Goal: Information Seeking & Learning: Learn about a topic

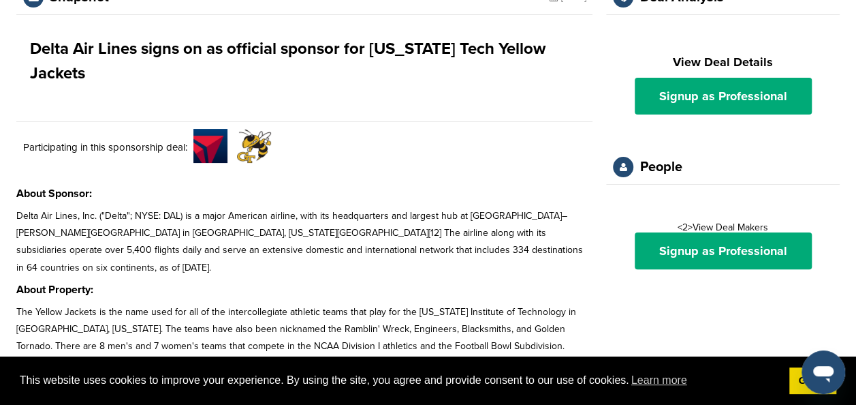
scroll to position [94, 0]
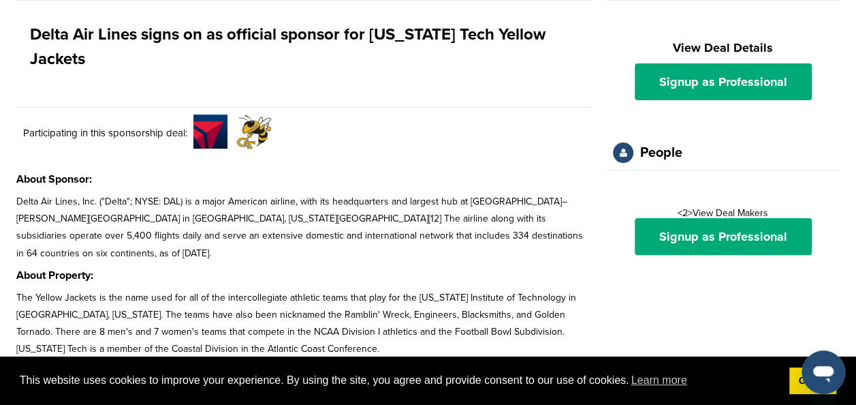
click at [123, 289] on p "The Yellow Jackets is the name used for all of the intercollegiate athletic tea…" at bounding box center [304, 323] width 576 height 69
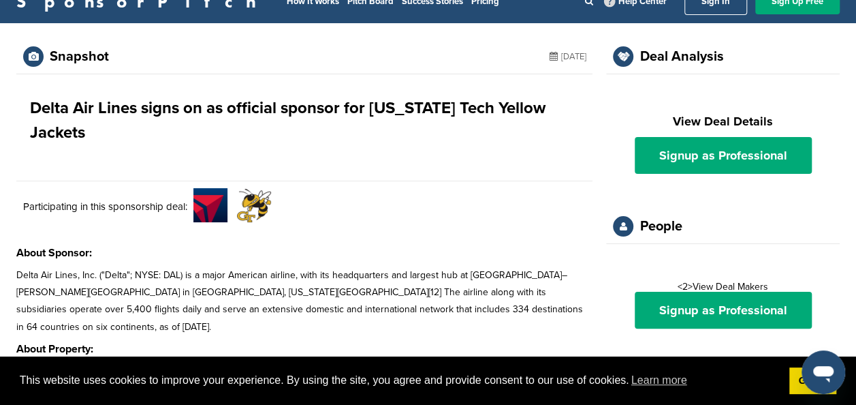
scroll to position [0, 0]
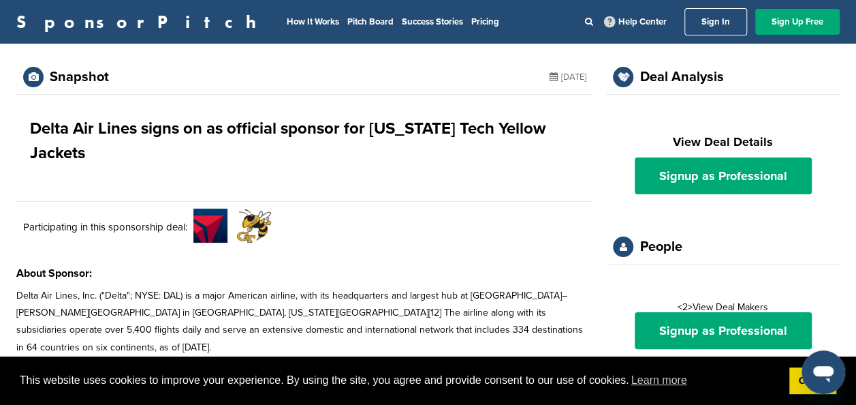
click at [67, 128] on h1 "Delta Air Lines signs on as official sponsor for [US_STATE] Tech Yellow Jackets" at bounding box center [304, 140] width 549 height 49
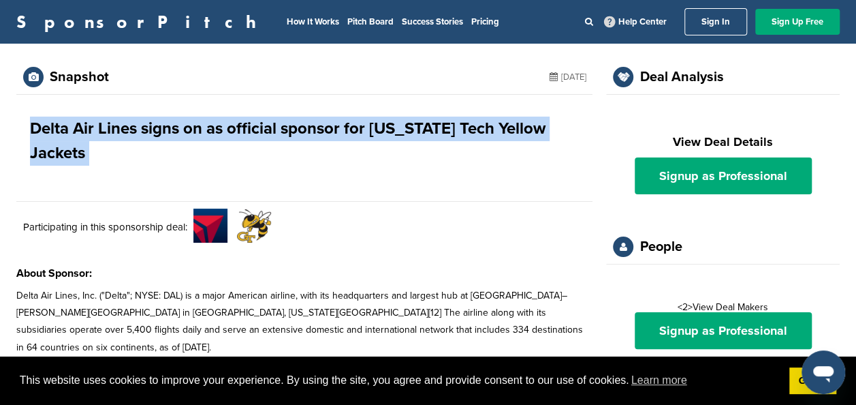
click at [67, 128] on h1 "Delta Air Lines signs on as official sponsor for [US_STATE] Tech Yellow Jackets" at bounding box center [304, 140] width 549 height 49
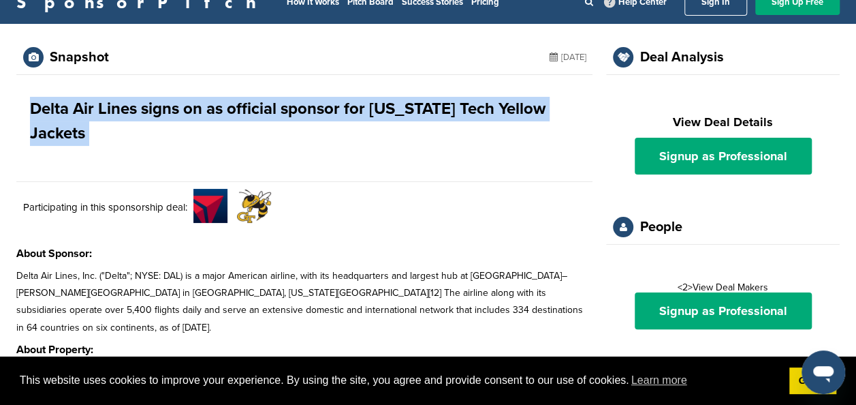
scroll to position [20, 0]
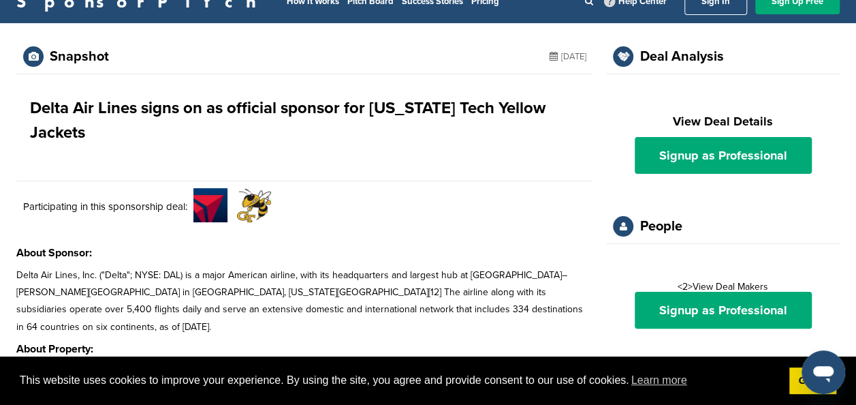
click at [29, 273] on p "Delta Air Lines, Inc. ("Delta"; NYSE: DAL) is a major American airline, with it…" at bounding box center [304, 300] width 576 height 69
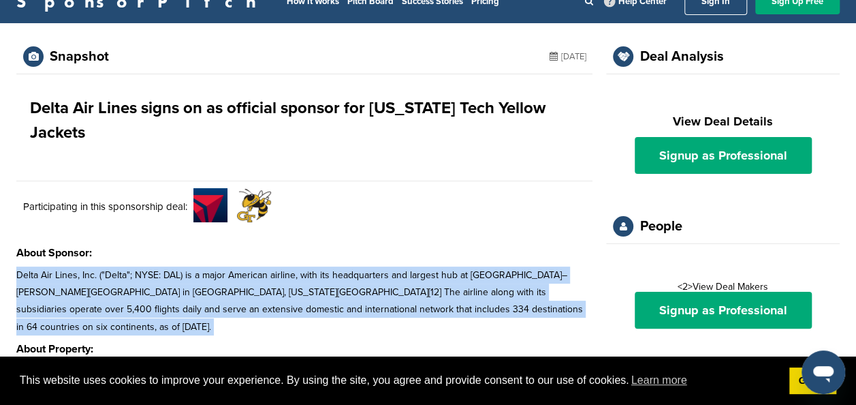
click at [29, 273] on p "Delta Air Lines, Inc. ("Delta"; NYSE: DAL) is a major American airline, with it…" at bounding box center [304, 300] width 576 height 69
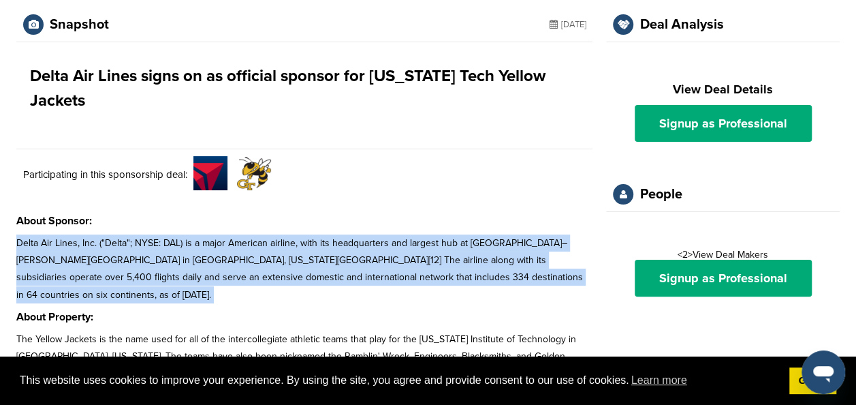
scroll to position [54, 0]
